Goal: Information Seeking & Learning: Learn about a topic

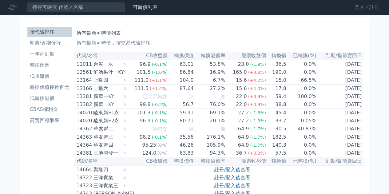
click at [355, 8] on link "登入／註冊" at bounding box center [366, 7] width 34 height 10
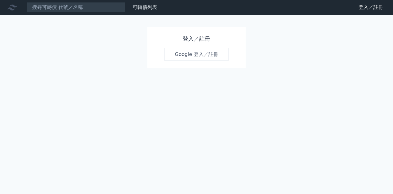
click at [194, 54] on link "Google 登入／註冊" at bounding box center [197, 54] width 64 height 13
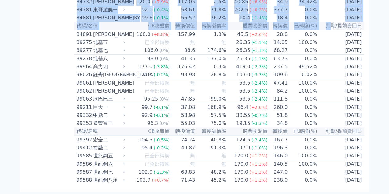
scroll to position [3670, 0]
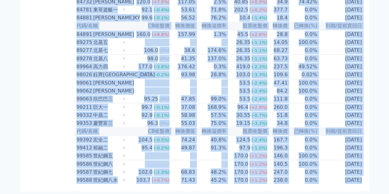
drag, startPoint x: 77, startPoint y: 56, endPoint x: 358, endPoint y: 174, distance: 304.1
copy table "代碼/名稱 CB收盤價 轉換價值 轉換溢價率 股票收盤價 轉換價 已轉換(%) 到期/提前賣回日 11011 台泥一永 96.9 (-0.1%) 63.01 …"
